Goal: Task Accomplishment & Management: Manage account settings

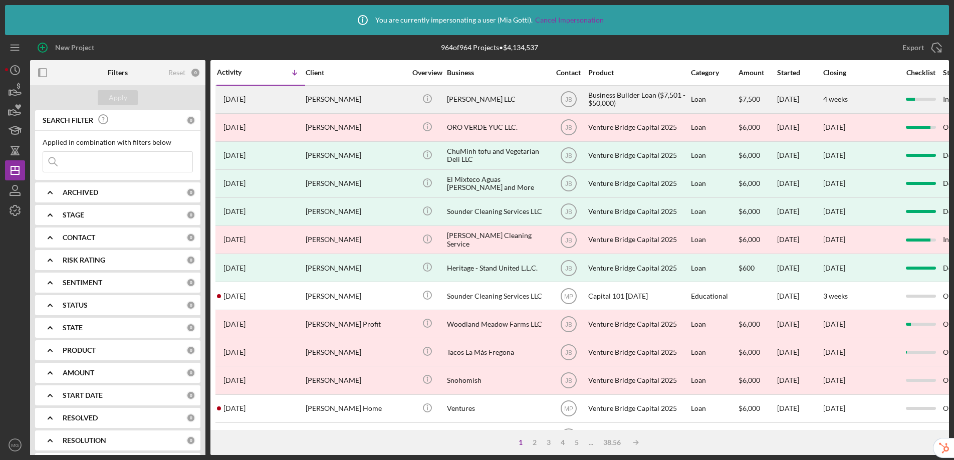
click at [348, 99] on div "Diana Llanes Macias" at bounding box center [356, 99] width 100 height 27
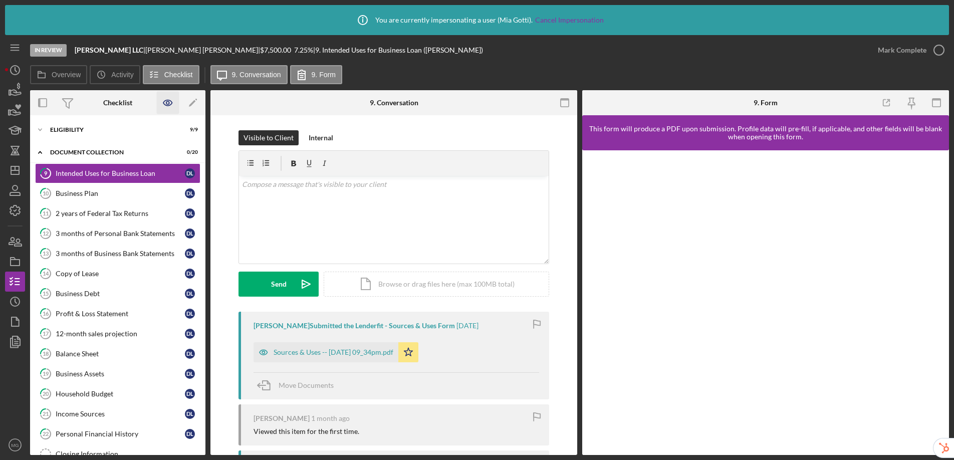
click at [165, 107] on icon "button" at bounding box center [168, 103] width 23 height 23
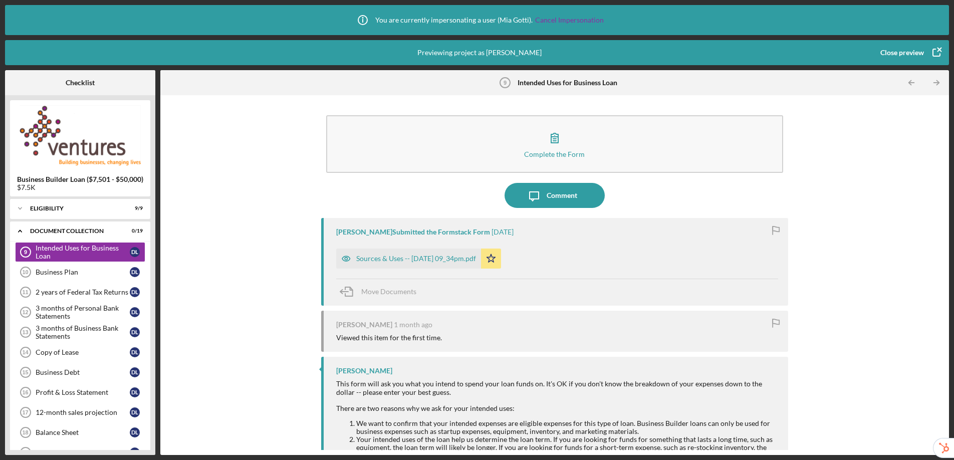
click at [920, 56] on div "Close preview" at bounding box center [903, 53] width 44 height 20
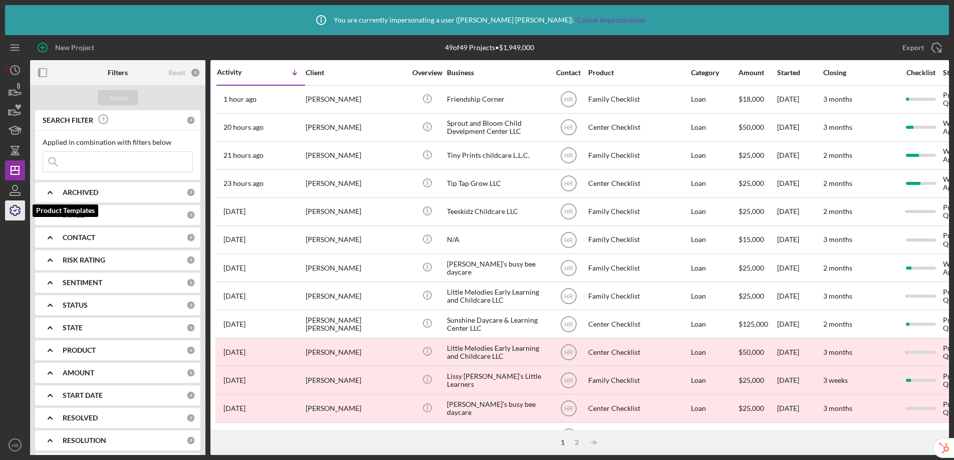
click at [11, 212] on icon "button" at bounding box center [15, 210] width 25 height 25
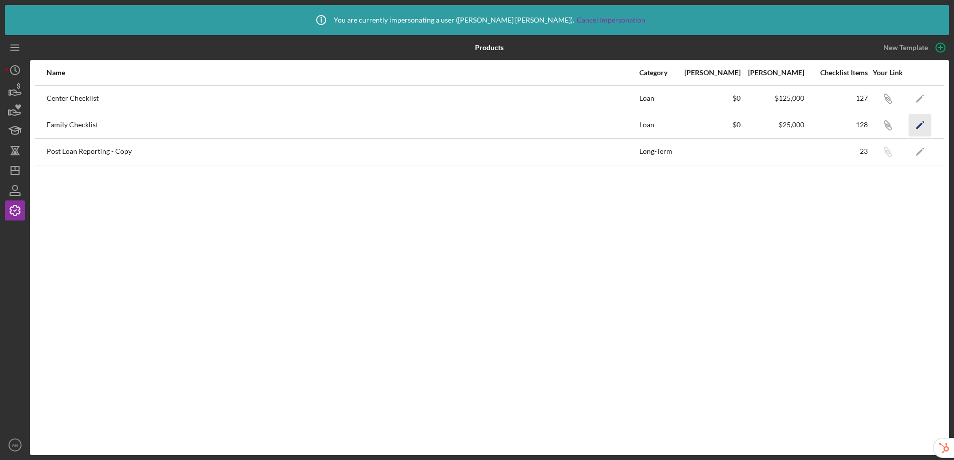
click at [917, 127] on polygon "button" at bounding box center [919, 125] width 7 height 7
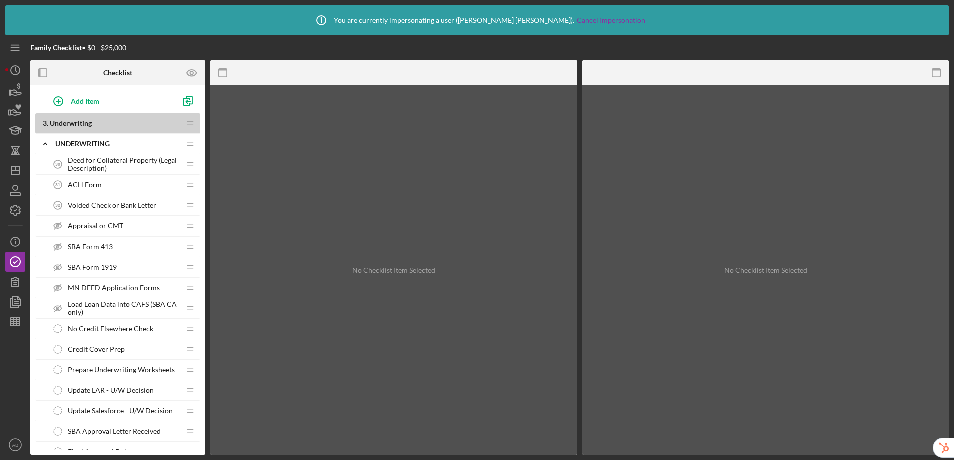
scroll to position [1517, 0]
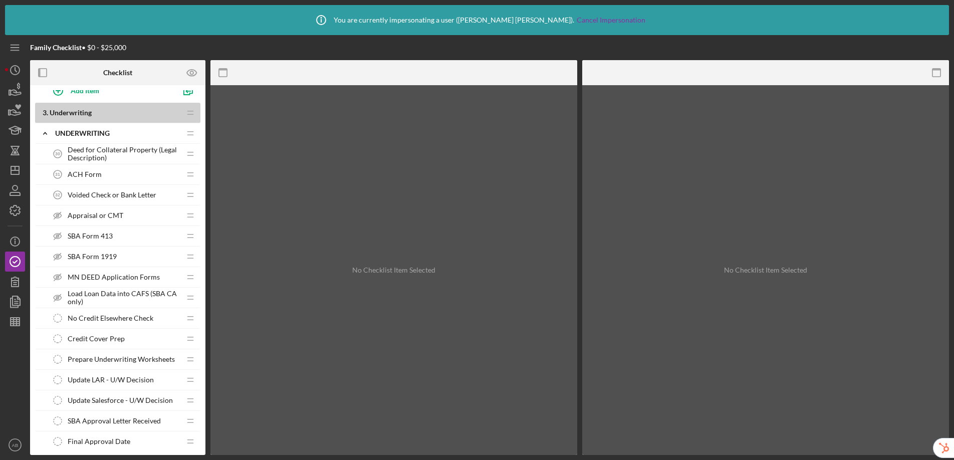
click at [118, 337] on span "Credit Cover Prep" at bounding box center [96, 339] width 57 height 8
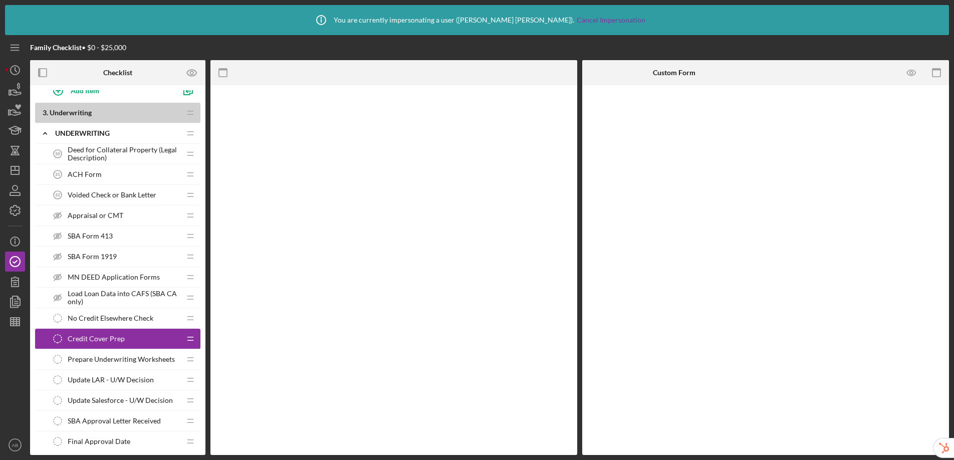
click at [118, 337] on span "Credit Cover Prep" at bounding box center [96, 339] width 57 height 8
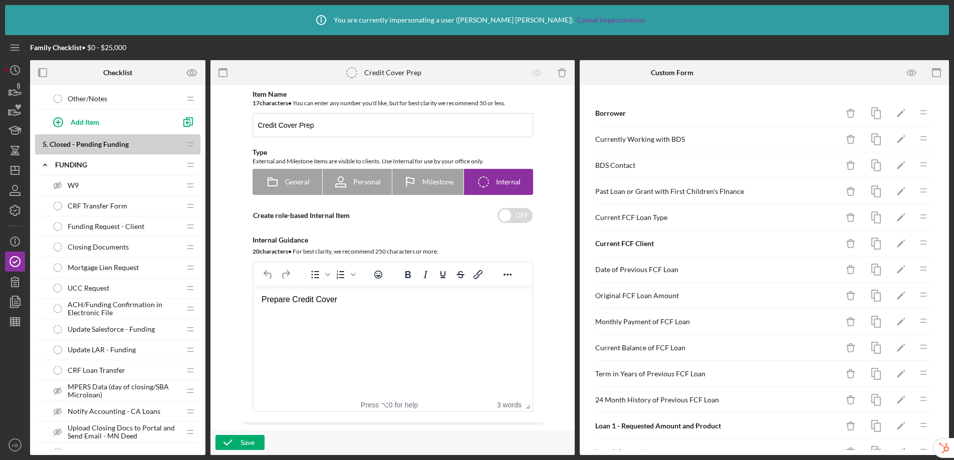
scroll to position [2419, 0]
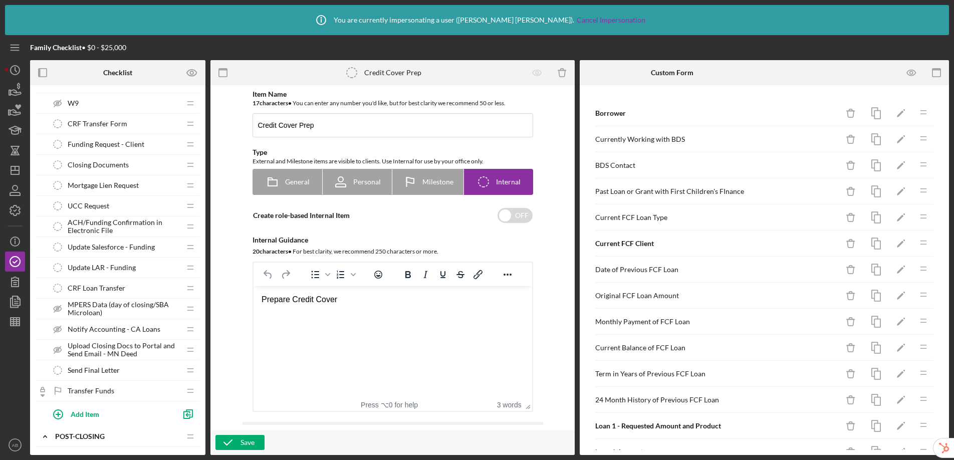
click at [130, 168] on div "Closing Documents Closing Documents" at bounding box center [114, 165] width 133 height 20
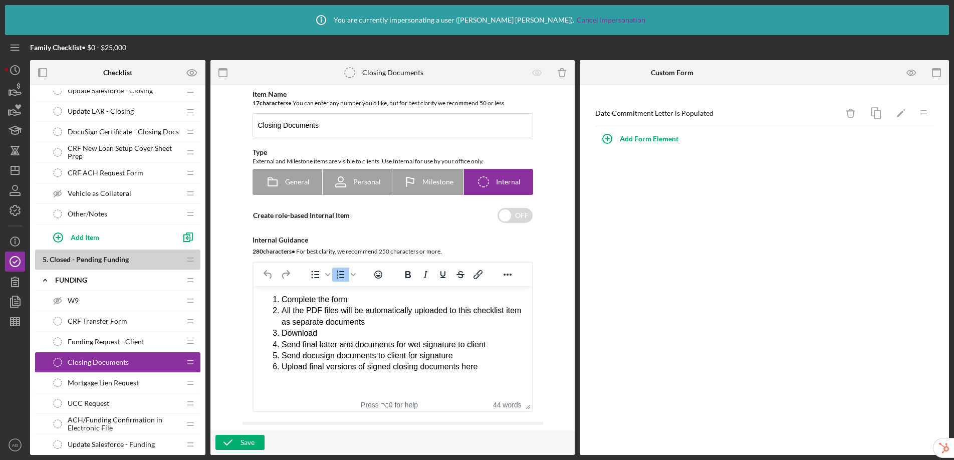
scroll to position [2024, 0]
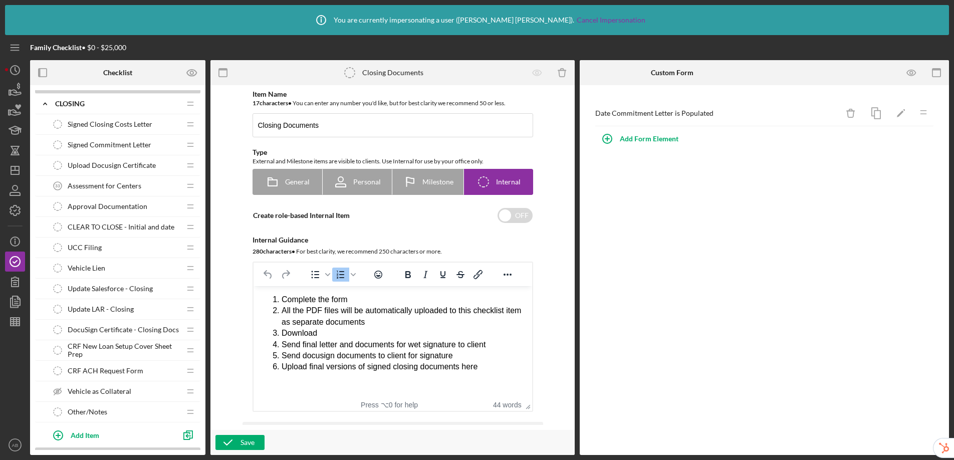
click at [109, 247] on div "UCC Filing UCC Filing" at bounding box center [114, 248] width 133 height 20
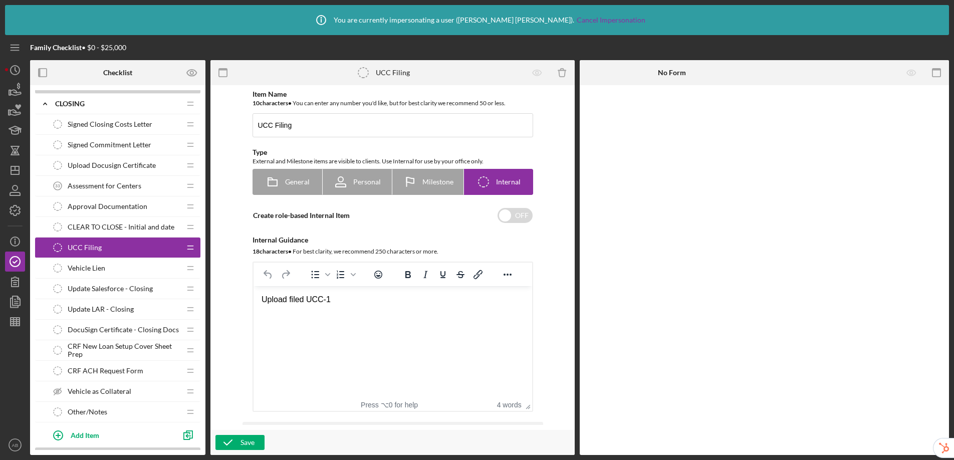
click at [102, 266] on span "Vehicle Lien" at bounding box center [87, 268] width 38 height 8
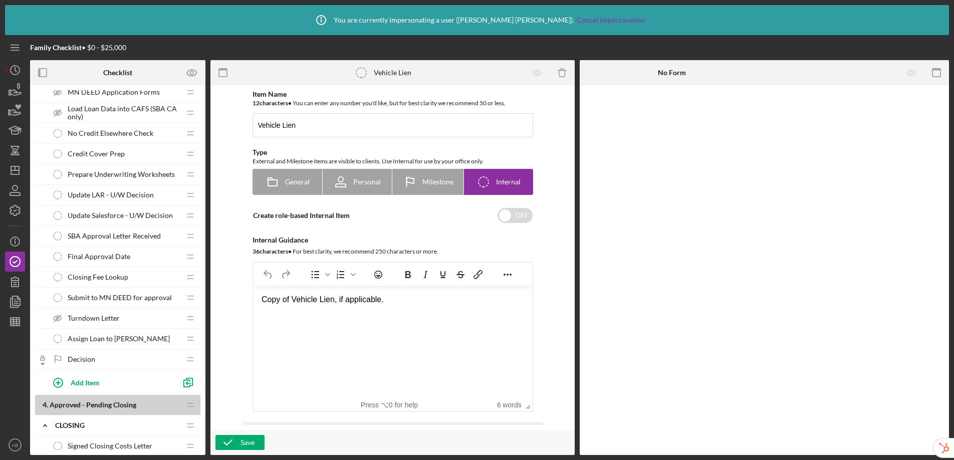
scroll to position [1701, 0]
click at [119, 258] on span "Final Approval Date" at bounding box center [99, 258] width 63 height 8
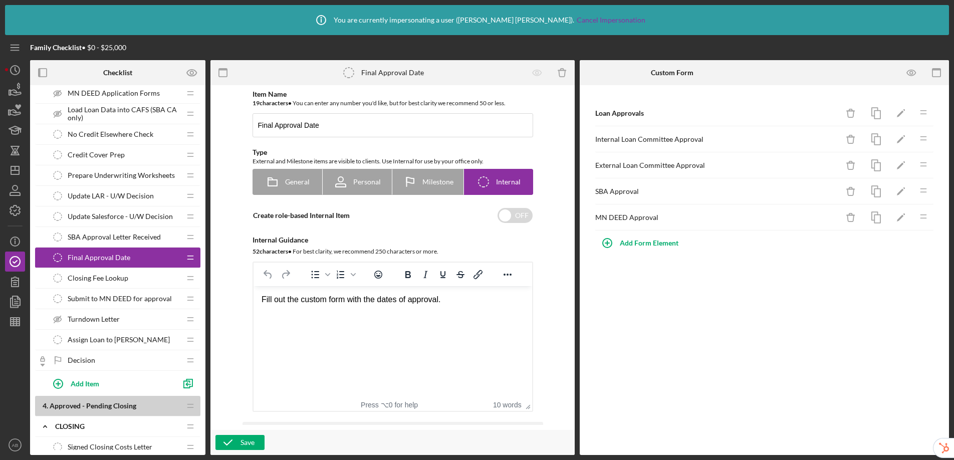
click at [118, 156] on span "Credit Cover Prep" at bounding box center [96, 155] width 57 height 8
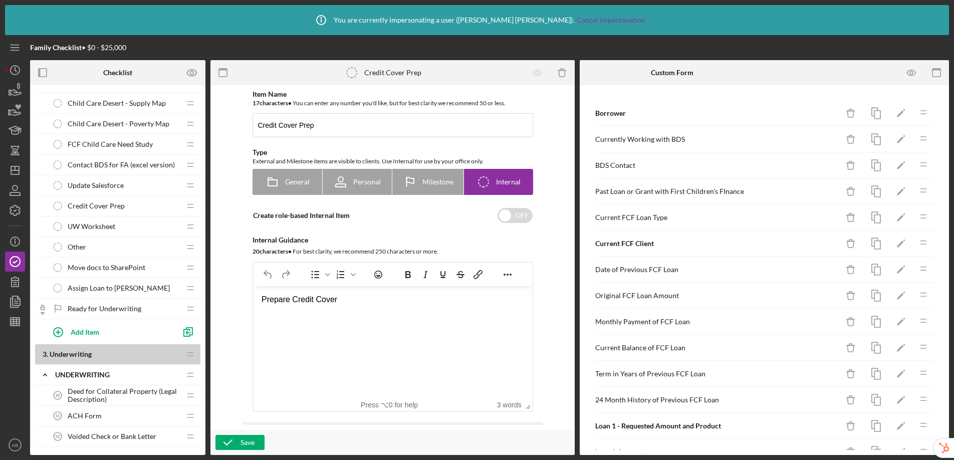
scroll to position [1274, 0]
click at [121, 205] on span "Credit Cover Prep" at bounding box center [96, 208] width 57 height 8
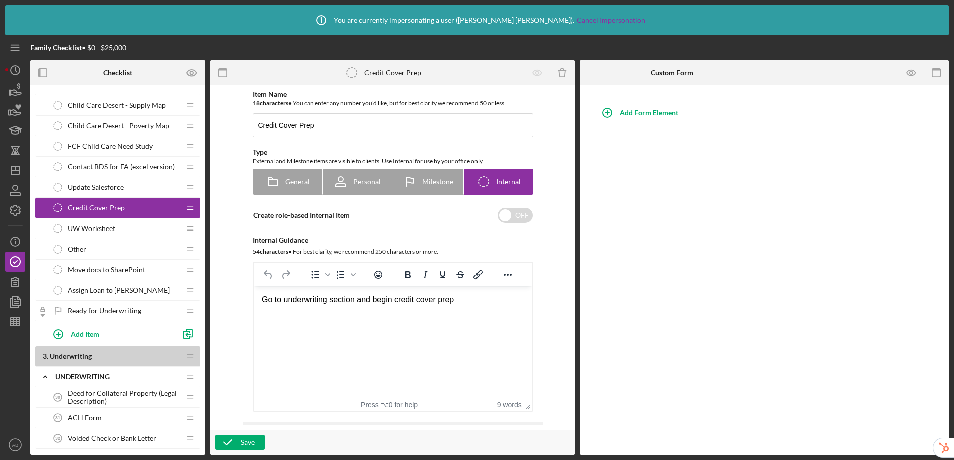
click at [127, 231] on div "UW Worksheet UW Worksheet" at bounding box center [114, 229] width 133 height 20
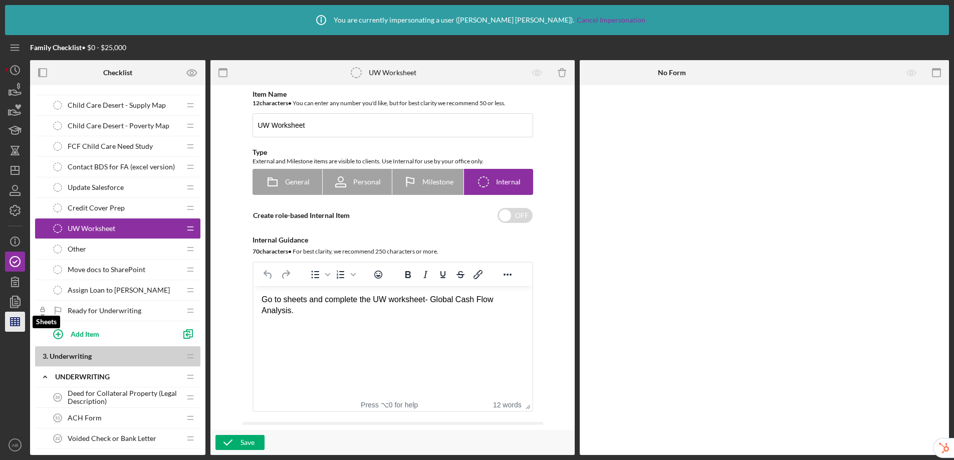
click at [13, 329] on icon "button" at bounding box center [15, 321] width 25 height 25
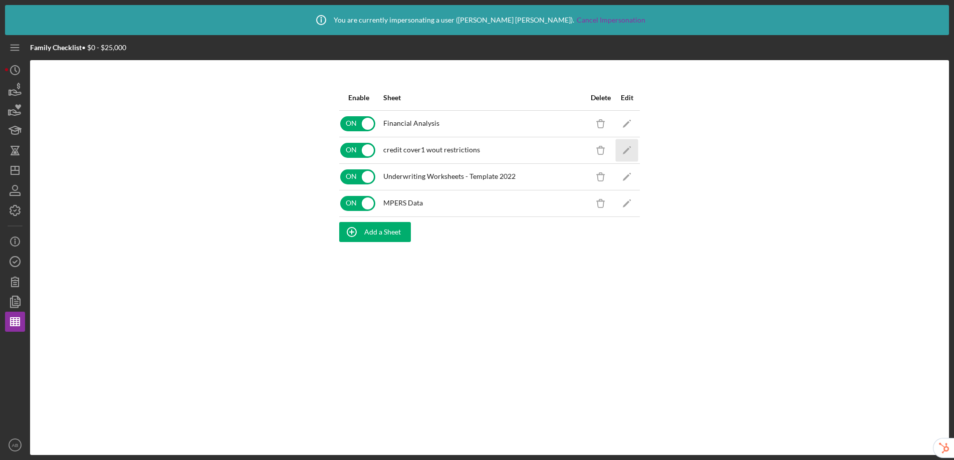
click at [635, 149] on icon "Icon/Edit" at bounding box center [627, 150] width 23 height 23
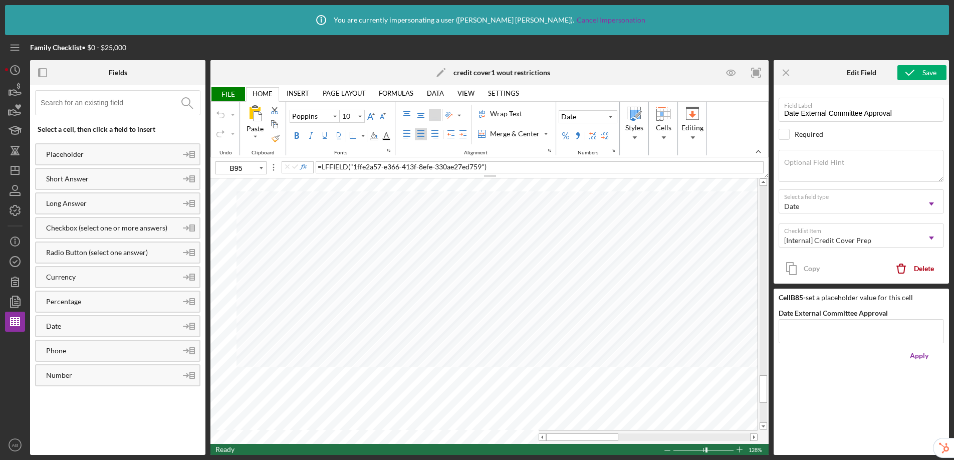
type input "B91"
click at [20, 281] on icon "button" at bounding box center [15, 281] width 25 height 25
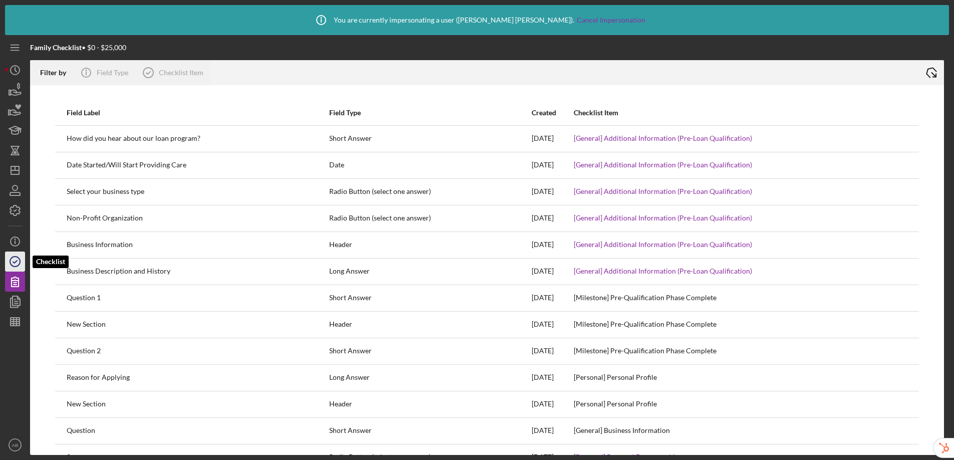
click at [19, 259] on circle "button" at bounding box center [15, 262] width 10 height 10
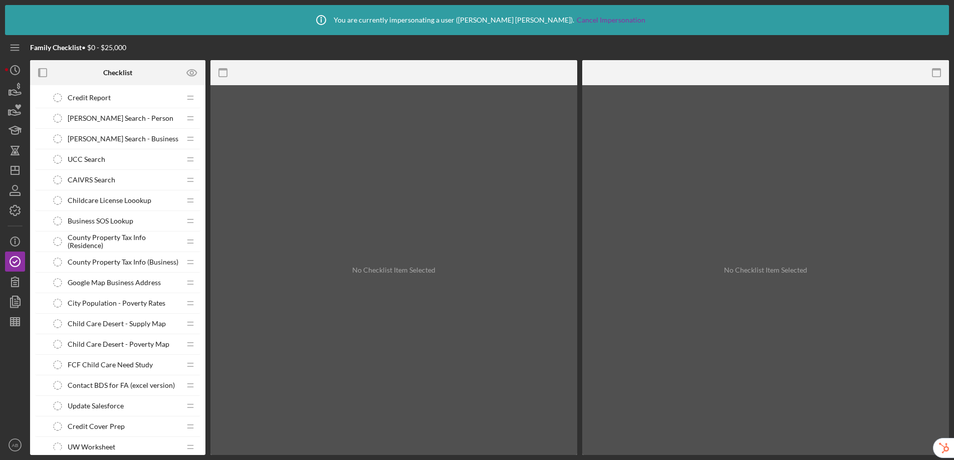
scroll to position [1102, 0]
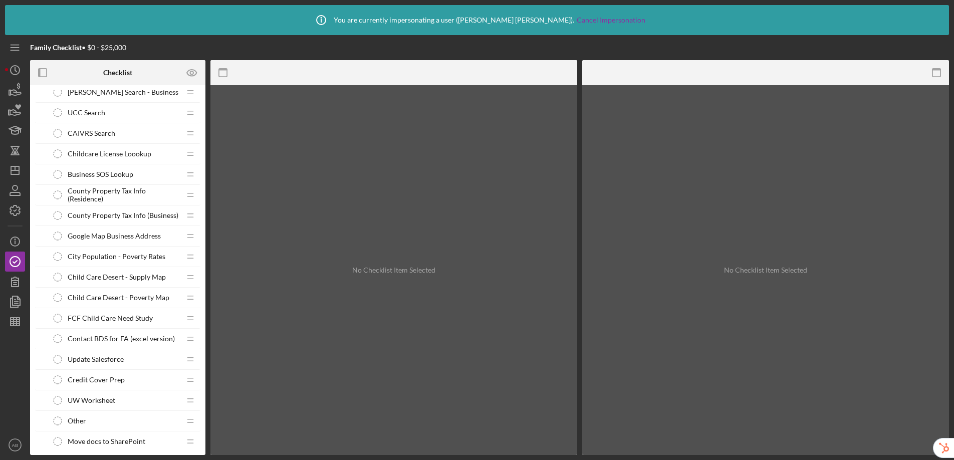
click at [120, 376] on span "Credit Cover Prep" at bounding box center [96, 380] width 57 height 8
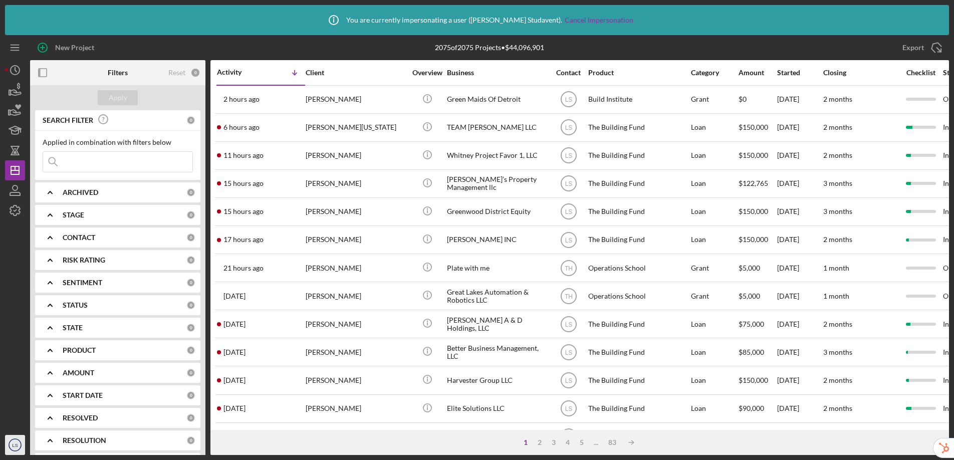
click at [14, 442] on icon "LS" at bounding box center [15, 445] width 20 height 25
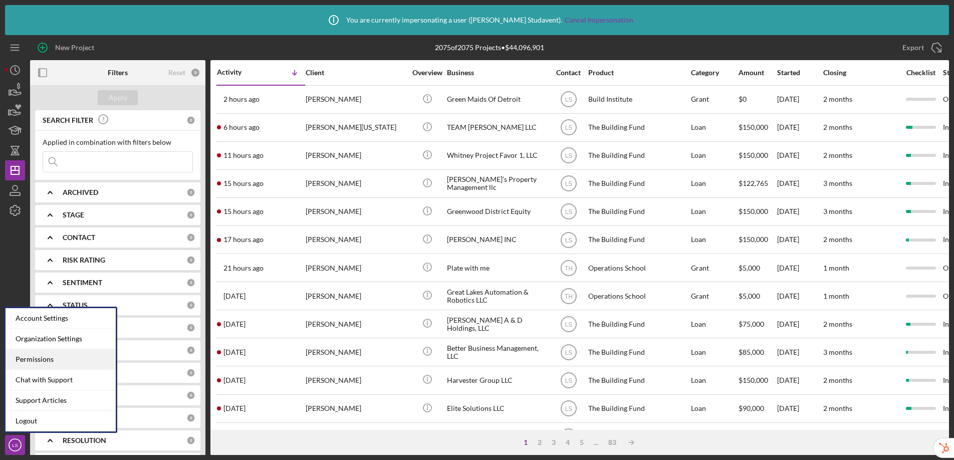
click at [46, 359] on div "Permissions" at bounding box center [61, 359] width 110 height 21
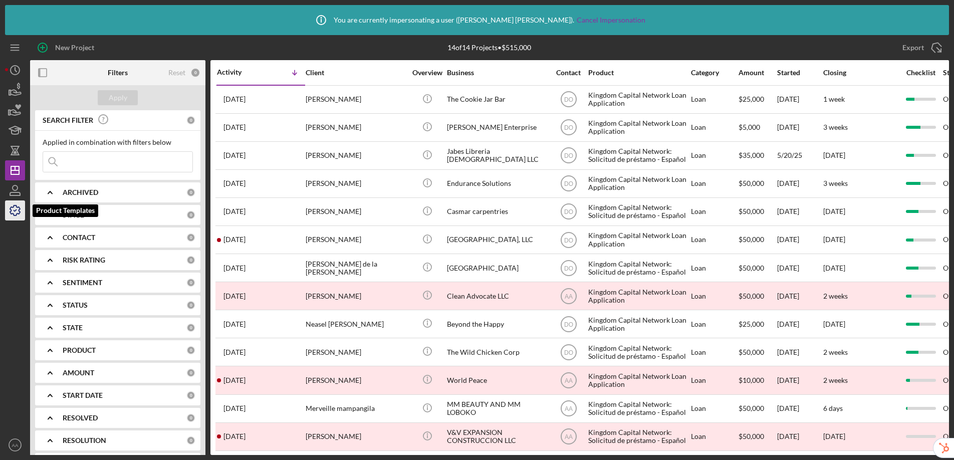
click at [12, 210] on icon "button" at bounding box center [15, 210] width 25 height 25
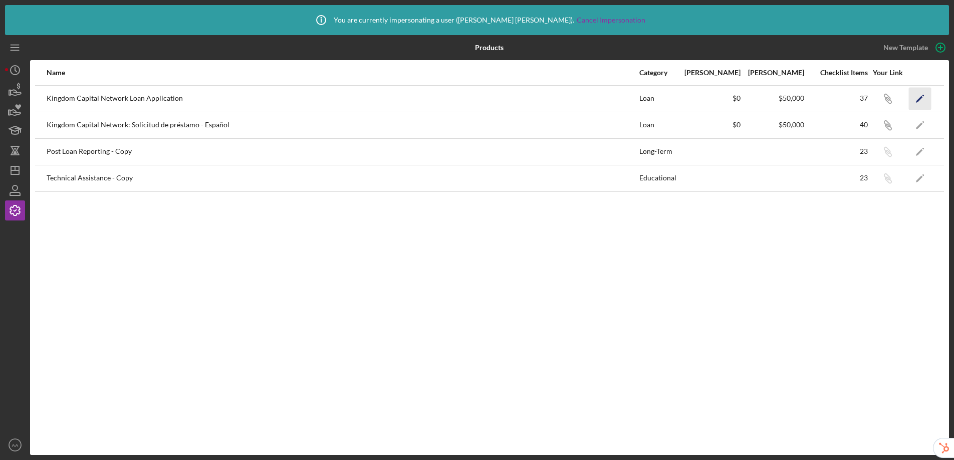
click at [924, 104] on icon "Icon/Edit" at bounding box center [920, 98] width 23 height 23
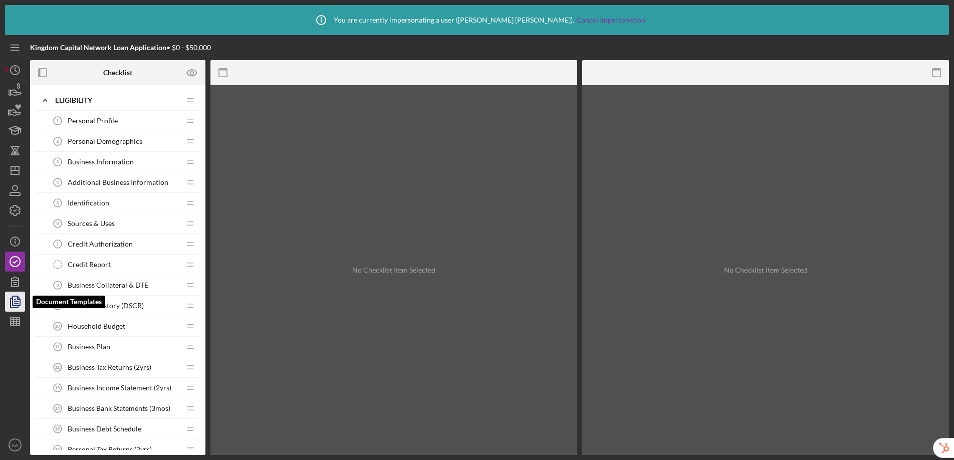
click at [15, 300] on icon "button" at bounding box center [15, 301] width 25 height 25
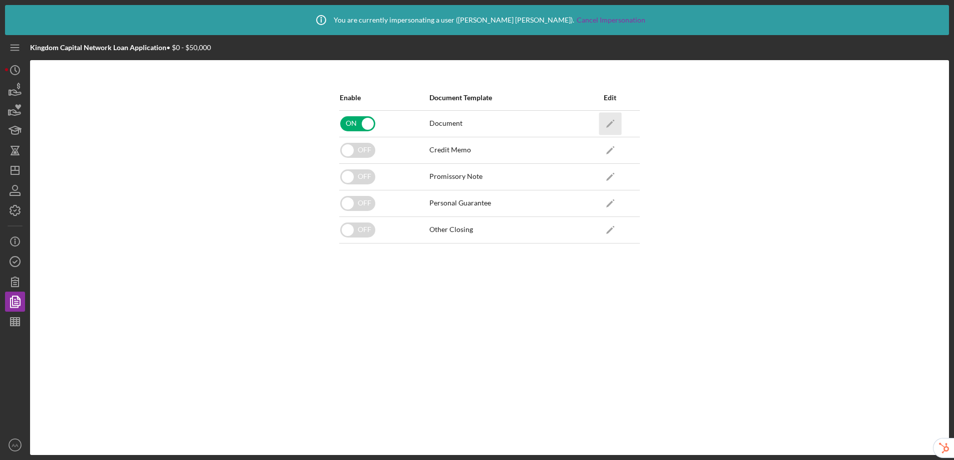
click at [608, 121] on icon "Icon/Edit" at bounding box center [610, 123] width 23 height 23
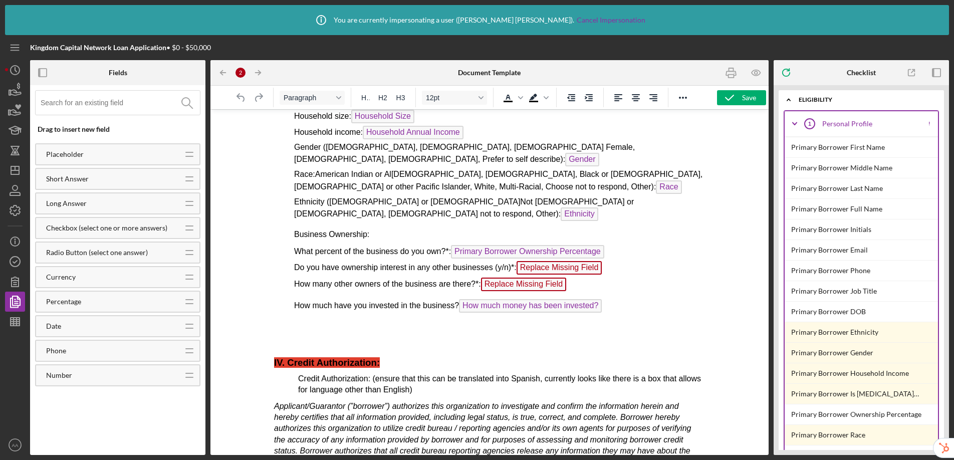
scroll to position [1293, 0]
click at [18, 50] on icon "Icon/Menu" at bounding box center [15, 48] width 23 height 23
